Goal: Transaction & Acquisition: Obtain resource

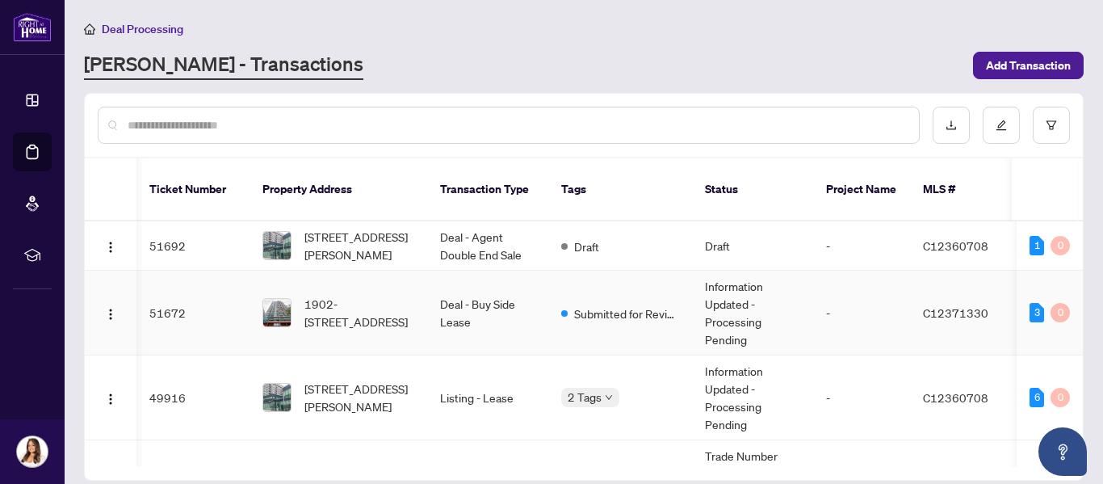
scroll to position [0, 5]
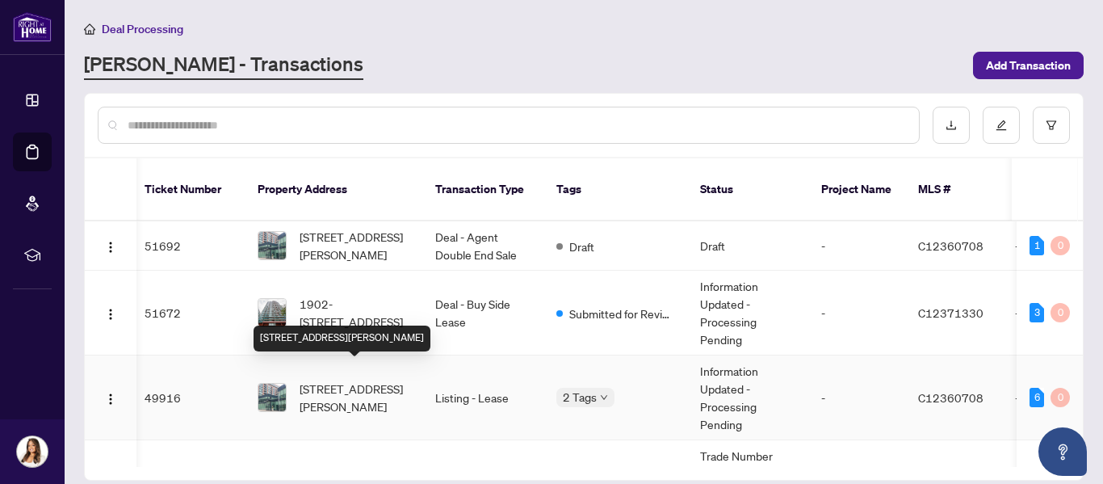
click at [366, 388] on span "[STREET_ADDRESS][PERSON_NAME]" at bounding box center [355, 398] width 110 height 36
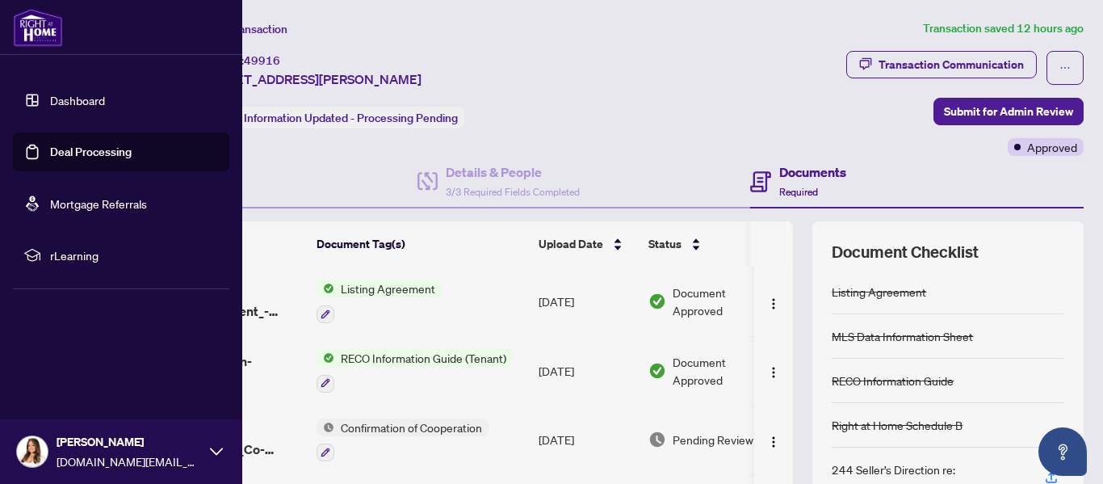
click at [67, 99] on link "Dashboard" at bounding box center [77, 100] width 55 height 15
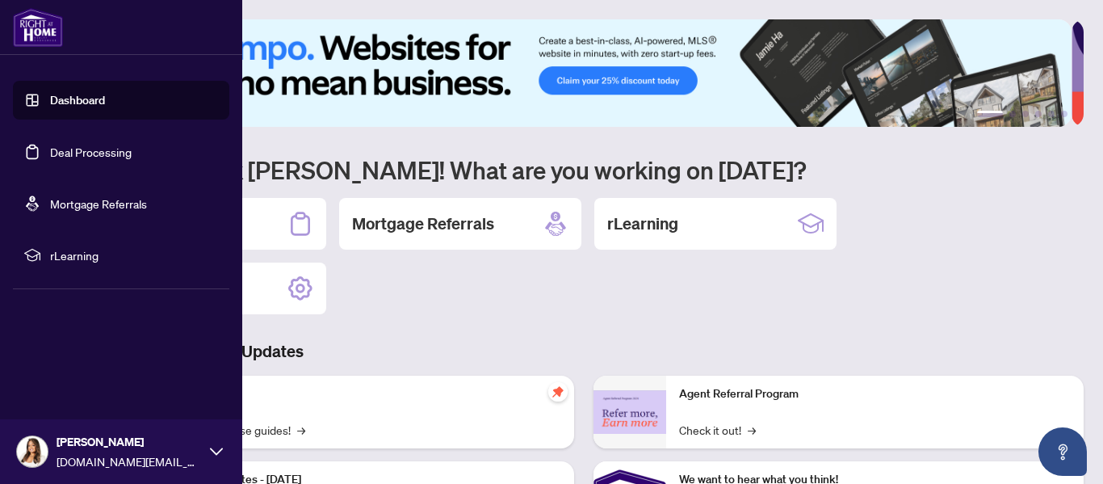
click at [115, 153] on link "Deal Processing" at bounding box center [91, 152] width 82 height 15
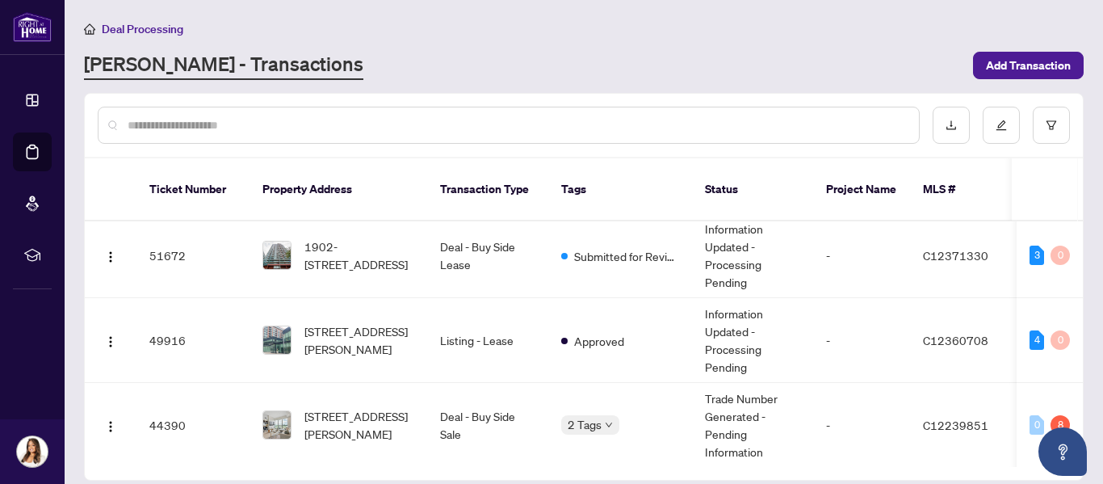
scroll to position [63, 0]
click at [350, 406] on span "[STREET_ADDRESS][PERSON_NAME]" at bounding box center [359, 424] width 110 height 36
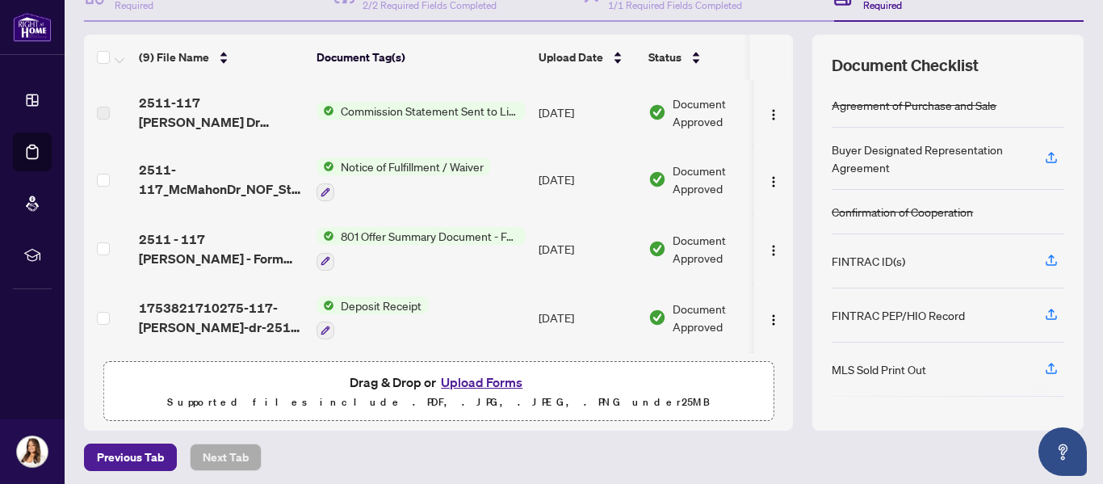
scroll to position [192, 0]
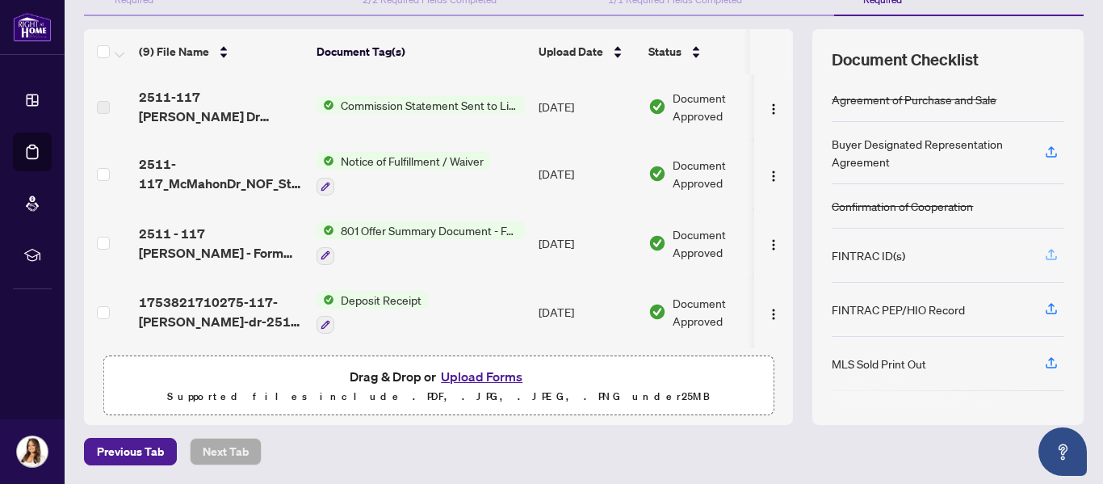
click at [1048, 249] on icon "button" at bounding box center [1051, 253] width 6 height 8
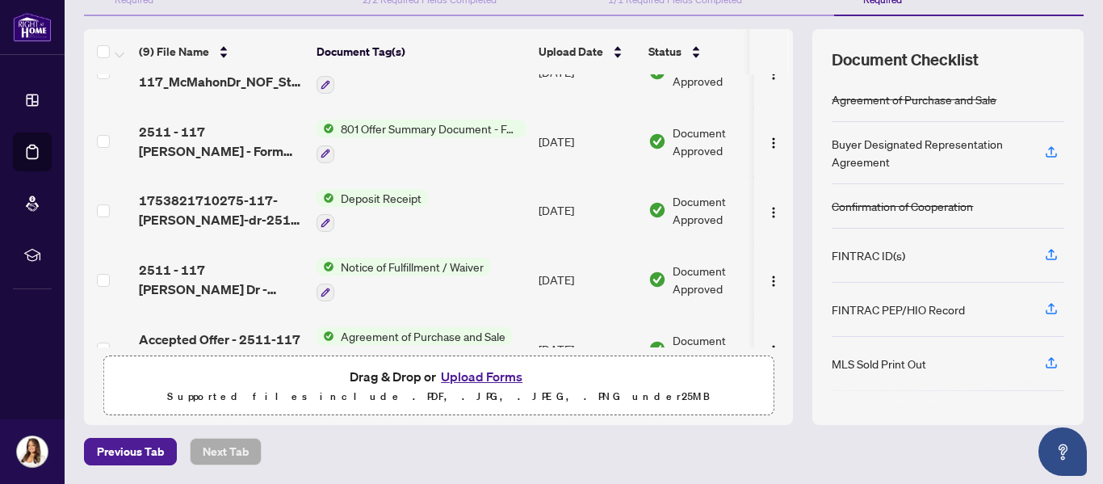
scroll to position [348, 0]
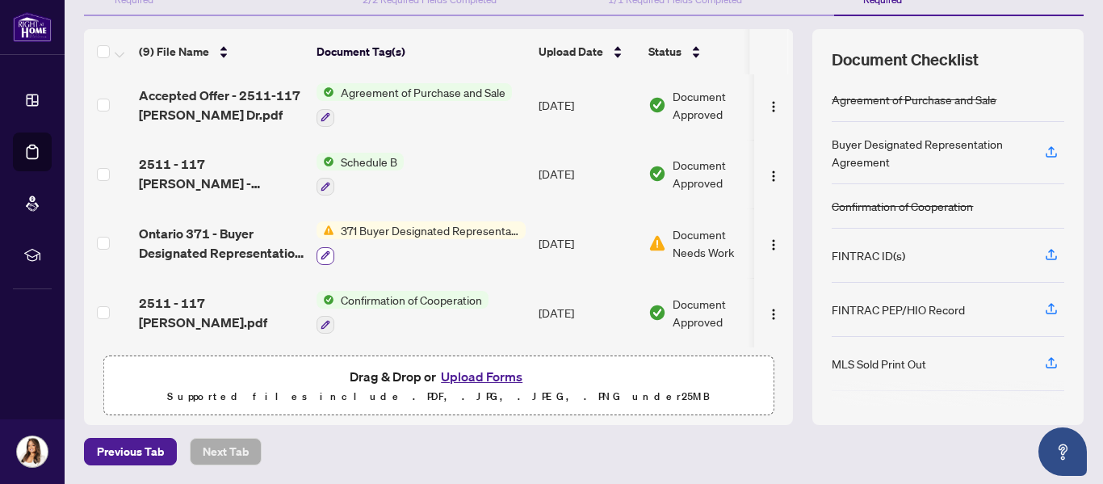
click at [329, 250] on icon "button" at bounding box center [326, 255] width 10 height 10
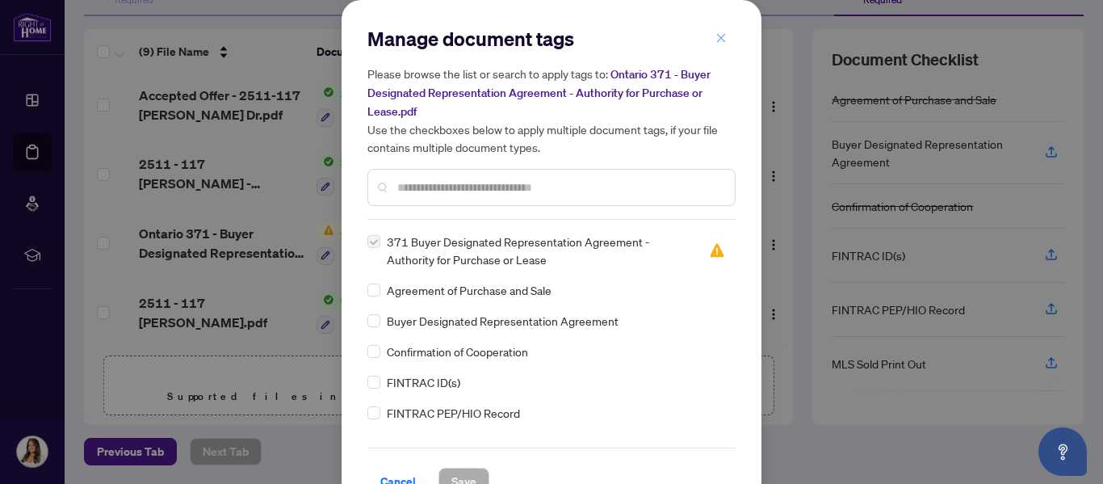
click at [720, 46] on span "button" at bounding box center [721, 38] width 11 height 26
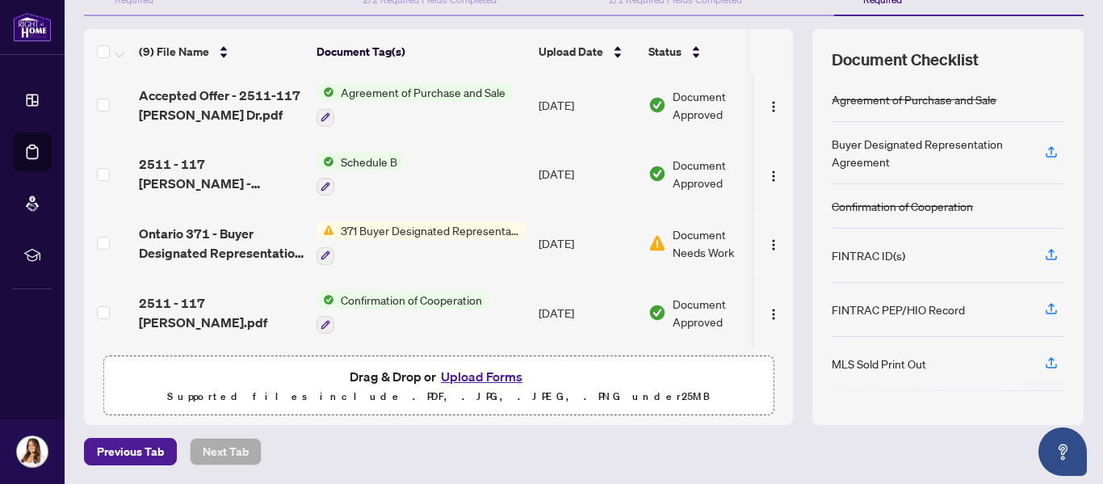
click at [686, 233] on span "Document Needs Work" at bounding box center [715, 243] width 84 height 36
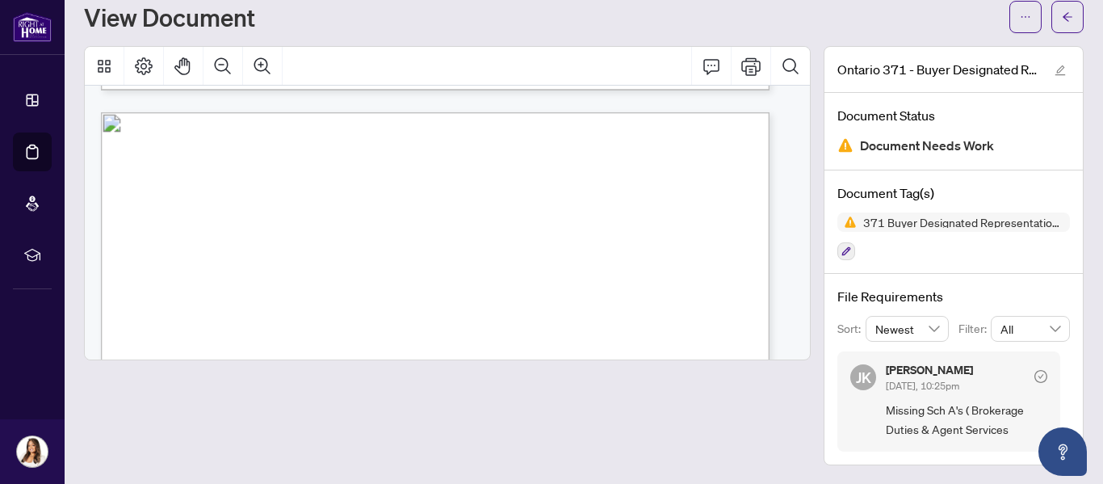
scroll to position [2769, 0]
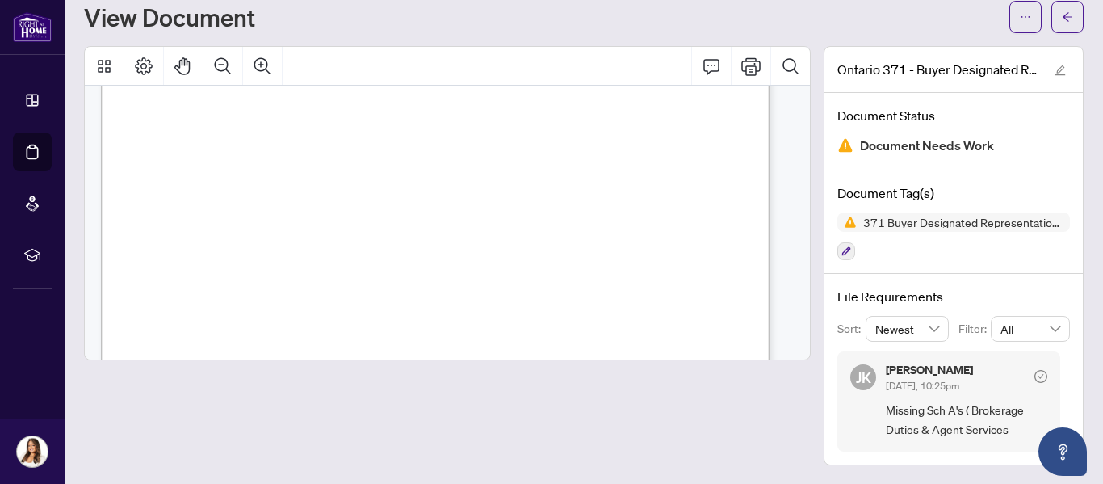
click at [837, 150] on img at bounding box center [845, 145] width 16 height 16
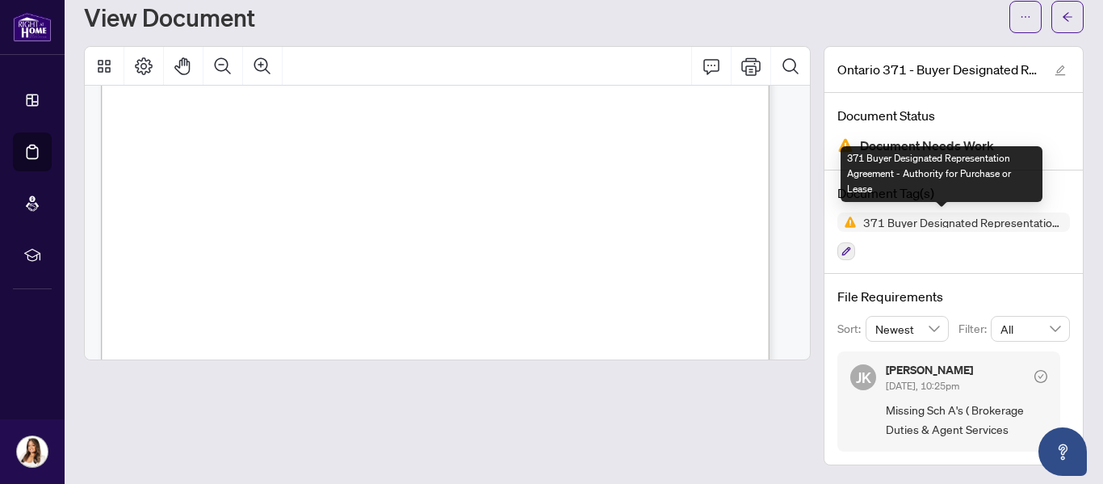
click at [839, 224] on img at bounding box center [846, 221] width 19 height 19
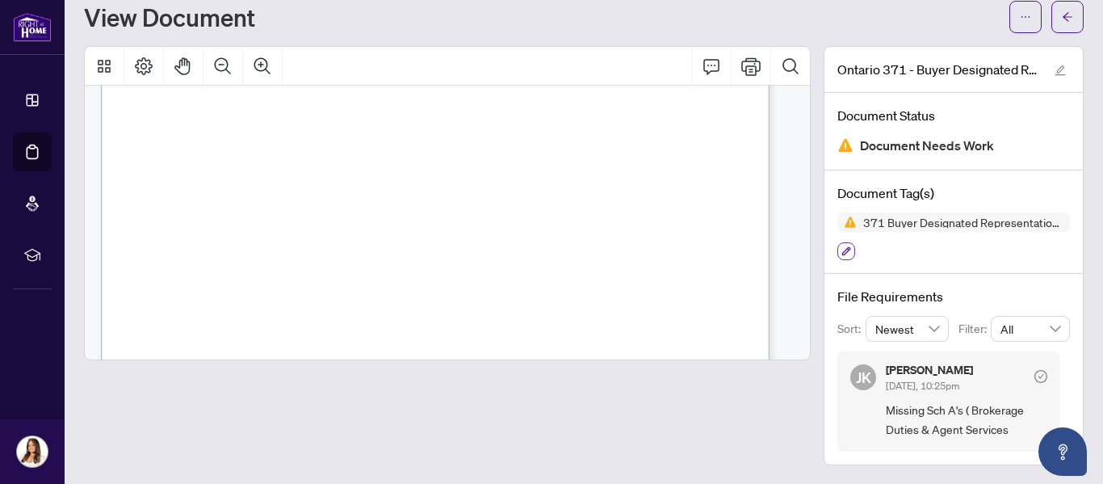
click at [842, 254] on icon "button" at bounding box center [847, 251] width 10 height 10
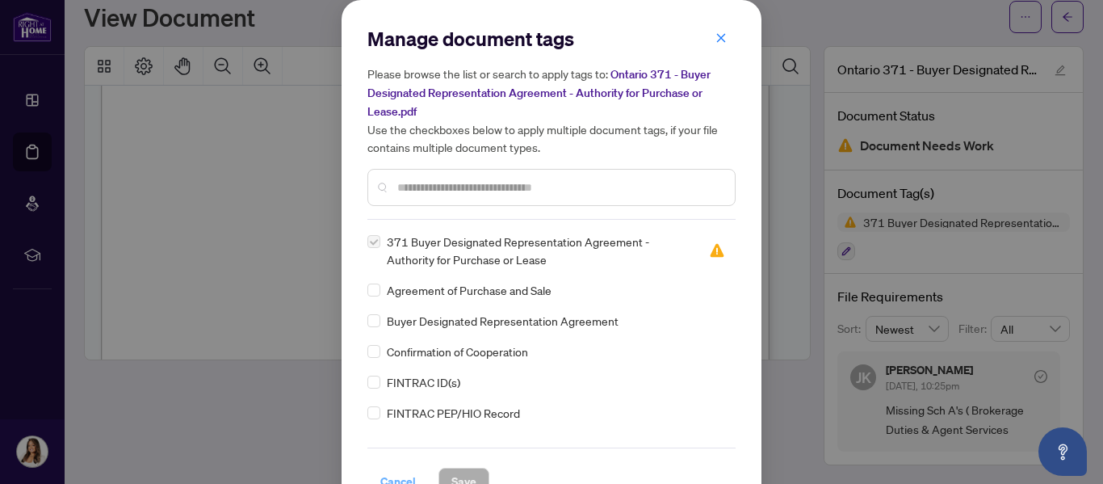
click at [392, 478] on span "Cancel" at bounding box center [398, 481] width 36 height 26
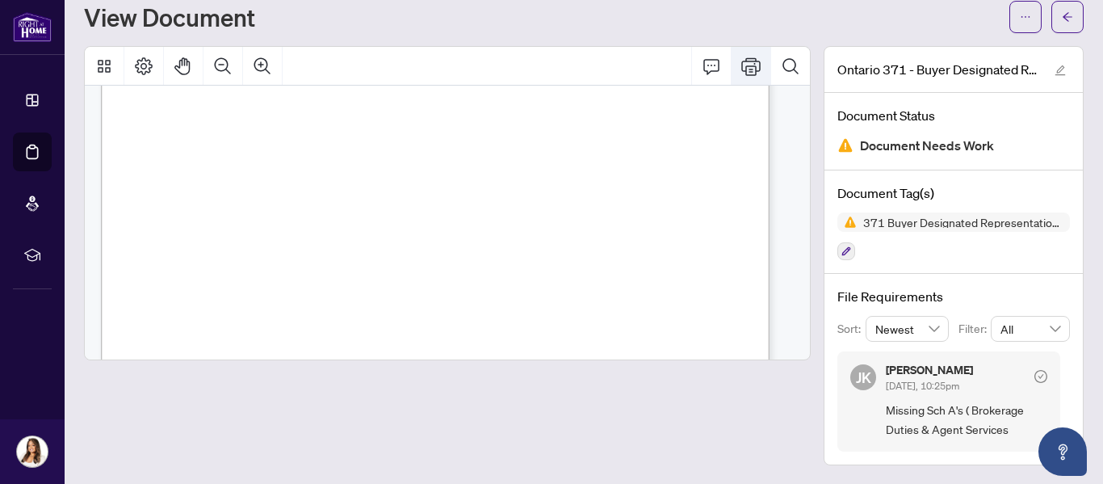
click at [741, 65] on icon "Print" at bounding box center [750, 66] width 19 height 18
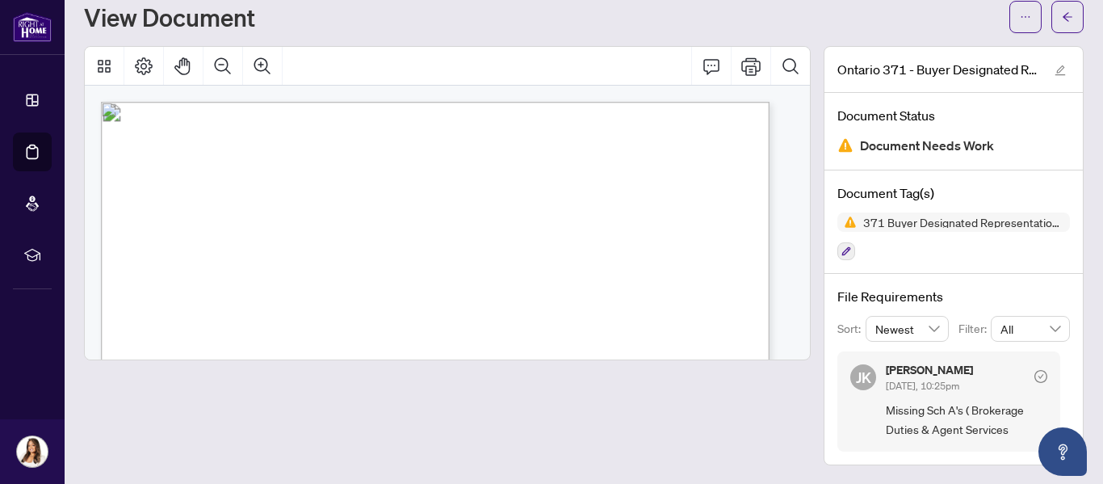
scroll to position [0, 0]
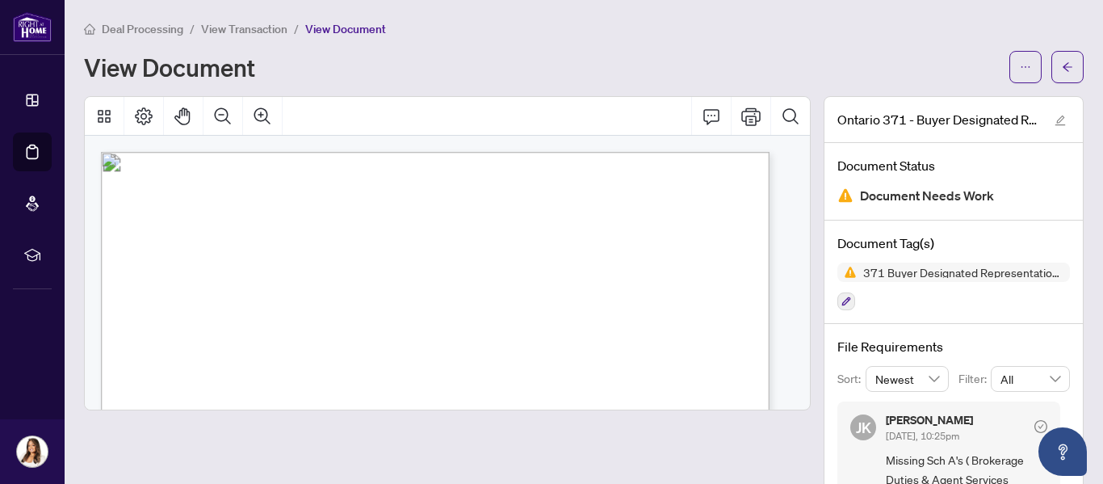
click at [241, 32] on span "View Transaction" at bounding box center [244, 29] width 86 height 15
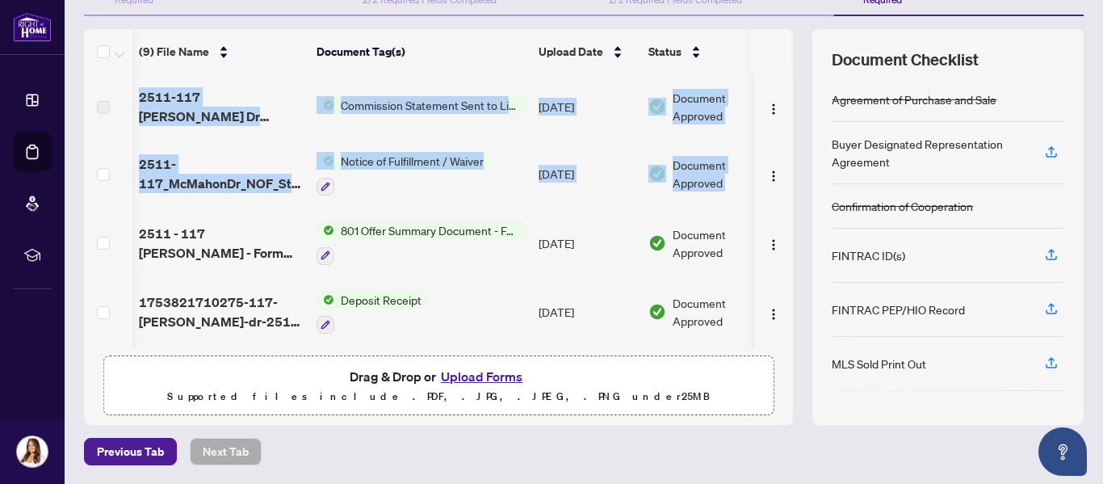
scroll to position [0, 41]
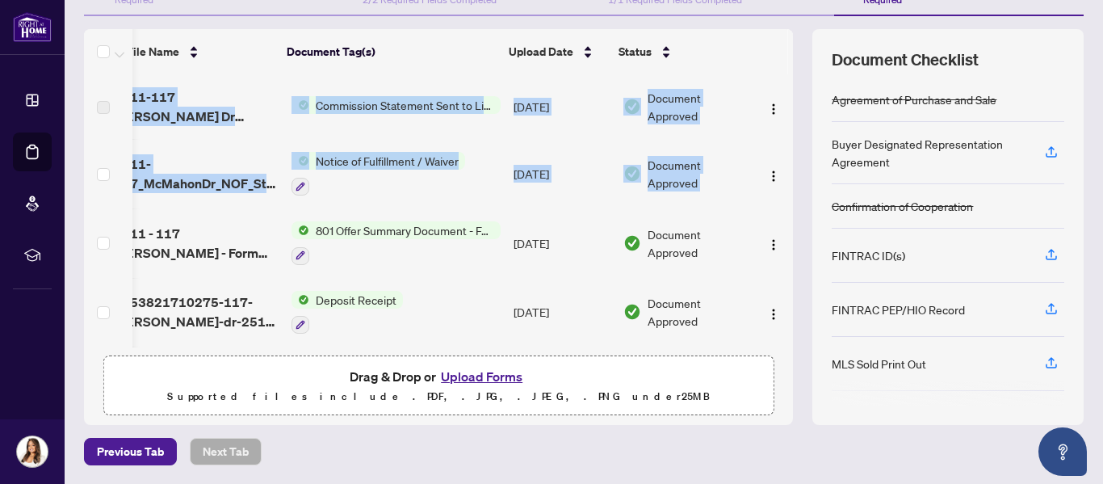
drag, startPoint x: 778, startPoint y: 170, endPoint x: 783, endPoint y: 258, distance: 87.4
click at [783, 258] on div "(9) File Name Document Tag(s) Upload Date Status 2511-117 McMahon Dr CS.pdf Com…" at bounding box center [584, 227] width 1000 height 396
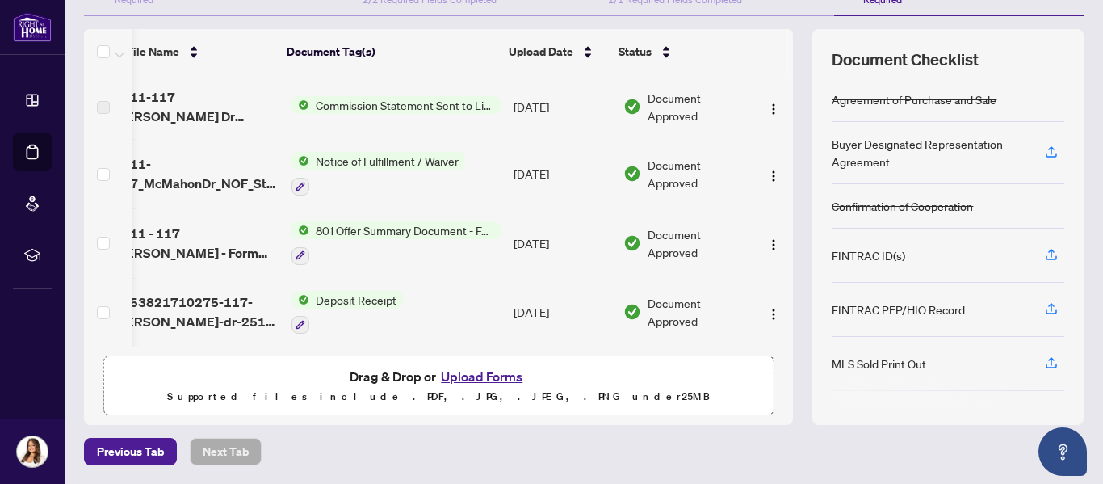
click at [774, 441] on div "Previous Tab Next Tab" at bounding box center [584, 451] width 1000 height 27
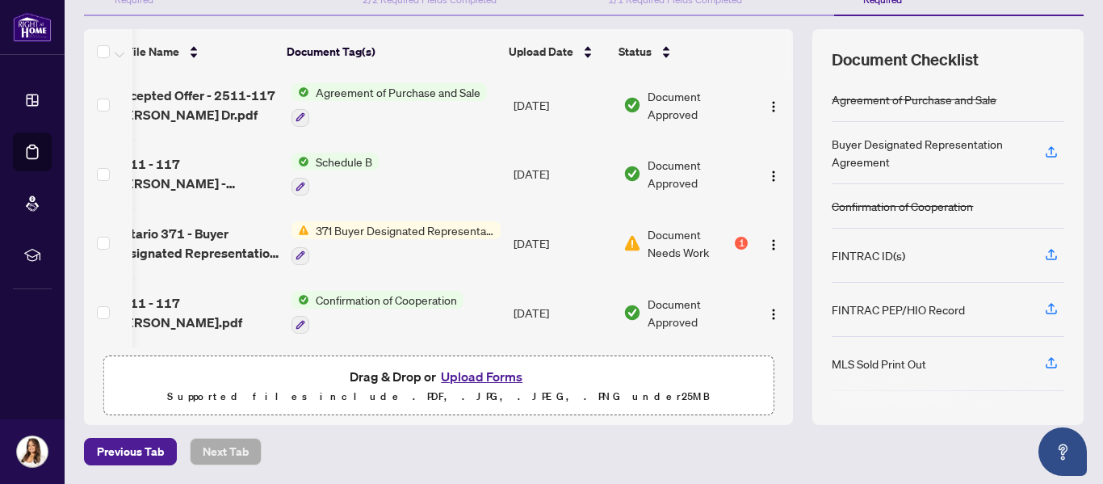
scroll to position [348, 41]
click at [431, 225] on span "371 Buyer Designated Representation Agreement - Authority for Purchase or Lease" at bounding box center [404, 230] width 191 height 18
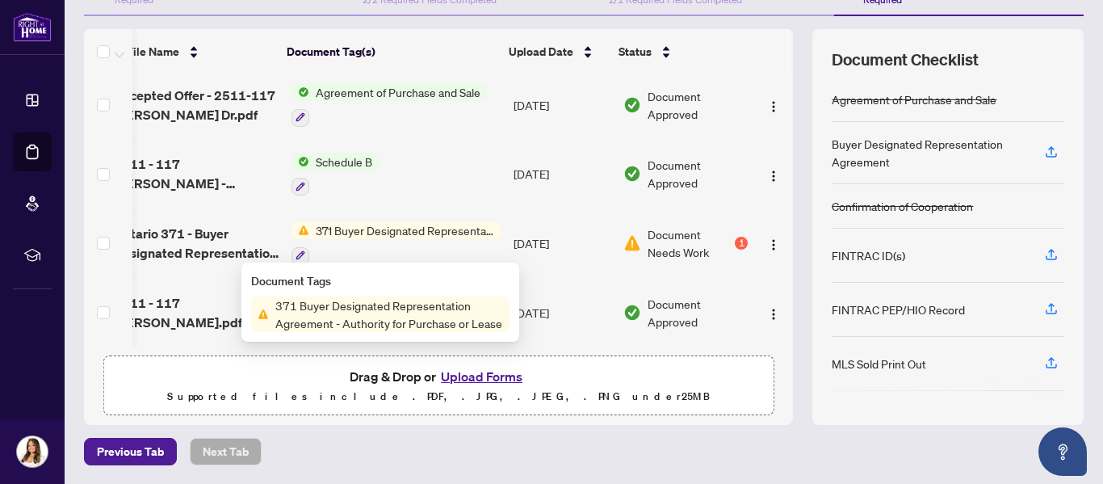
click at [381, 317] on span "371 Buyer Designated Representation Agreement - Authority for Purchase or Lease" at bounding box center [389, 314] width 241 height 36
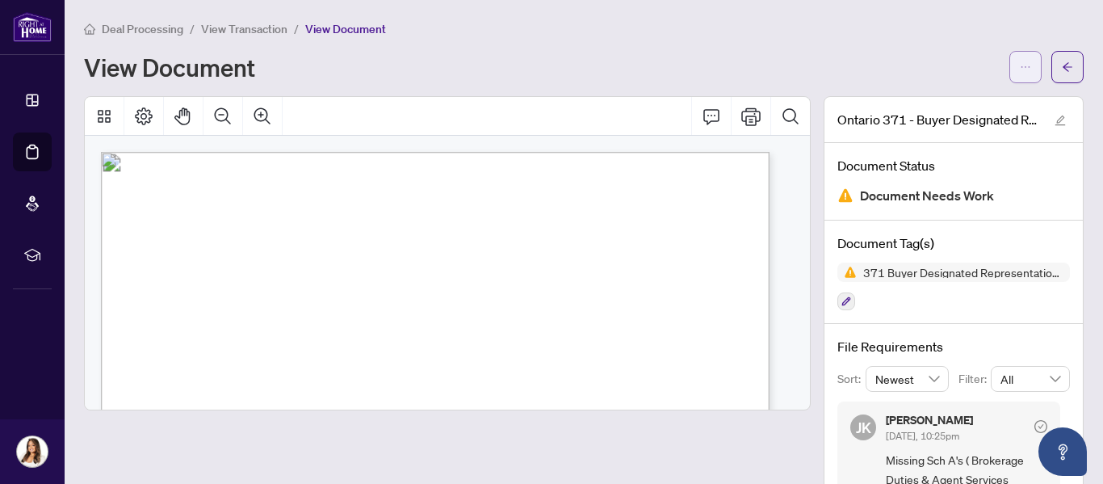
click at [1009, 69] on button "button" at bounding box center [1025, 67] width 32 height 32
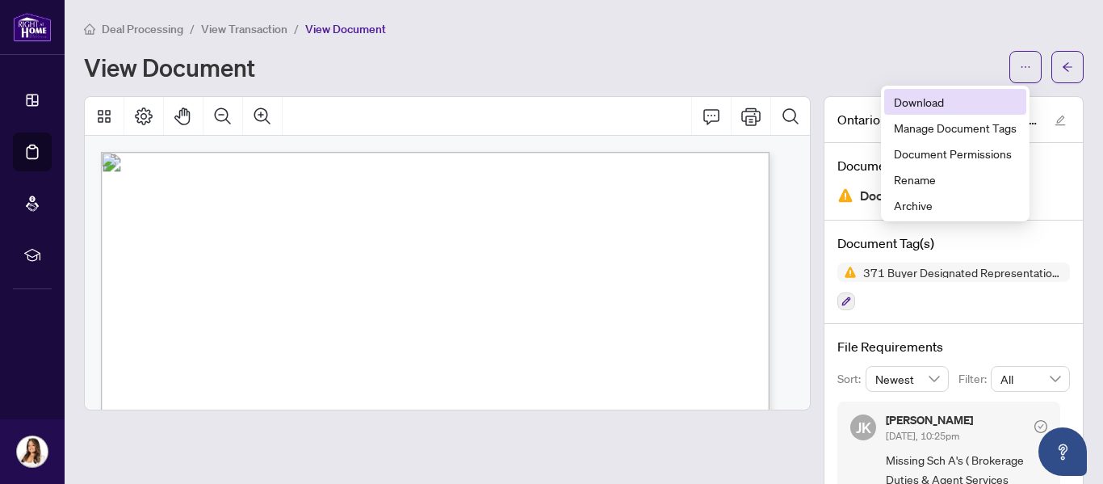
click at [933, 103] on span "Download" at bounding box center [955, 102] width 123 height 18
